Goal: Contribute content

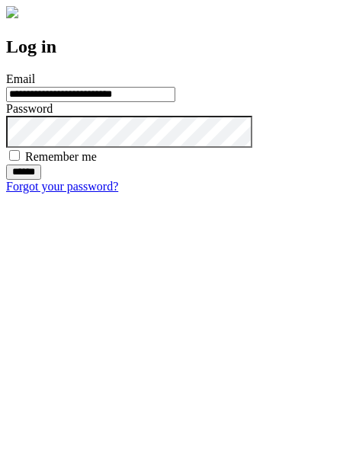
type input "**********"
click at [41, 180] on input "******" at bounding box center [23, 171] width 35 height 15
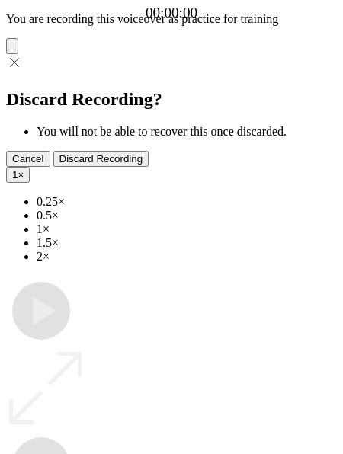
type input "**********"
